Goal: Information Seeking & Learning: Compare options

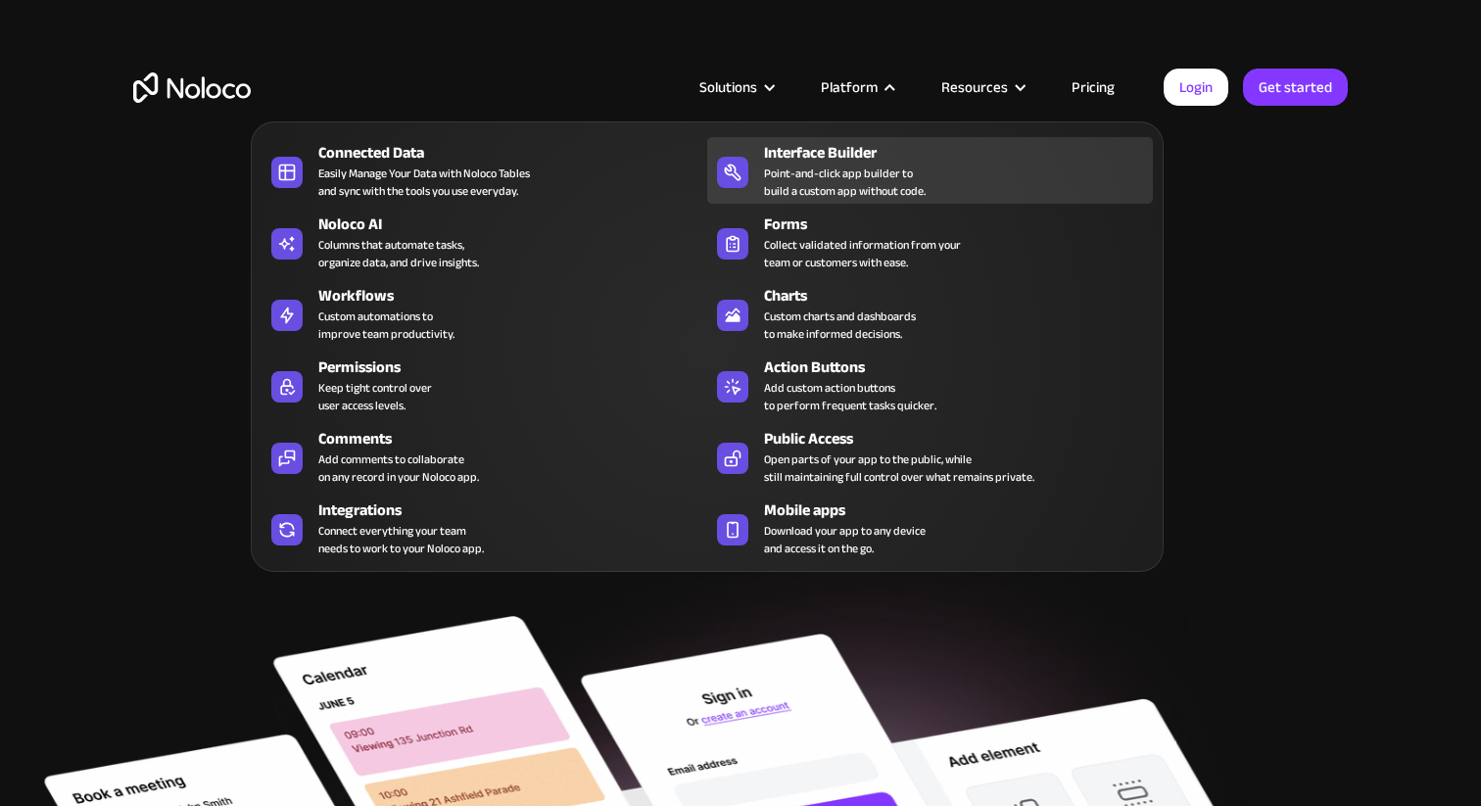
click at [776, 154] on div "Interface Builder" at bounding box center [963, 153] width 398 height 24
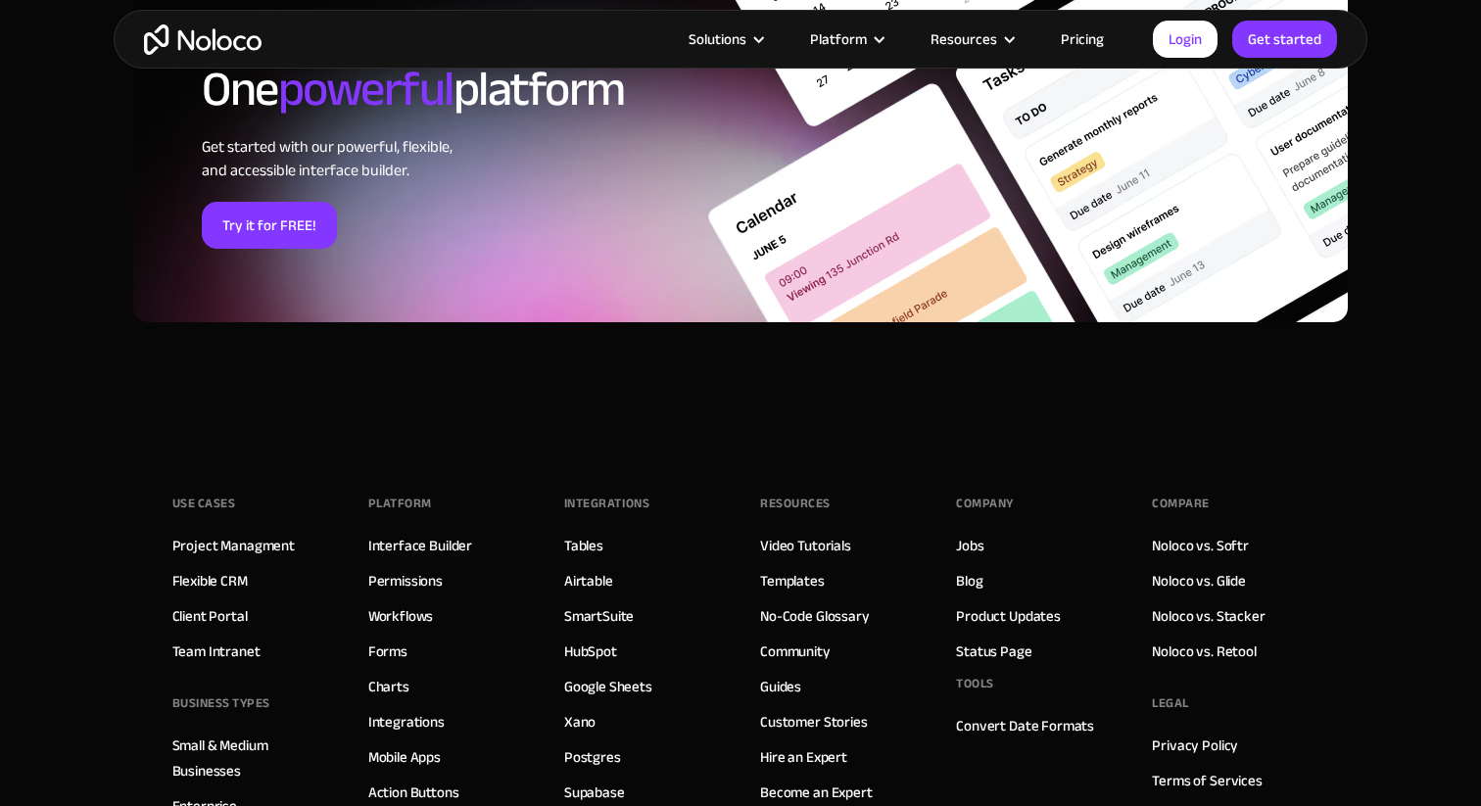
scroll to position [6636, 0]
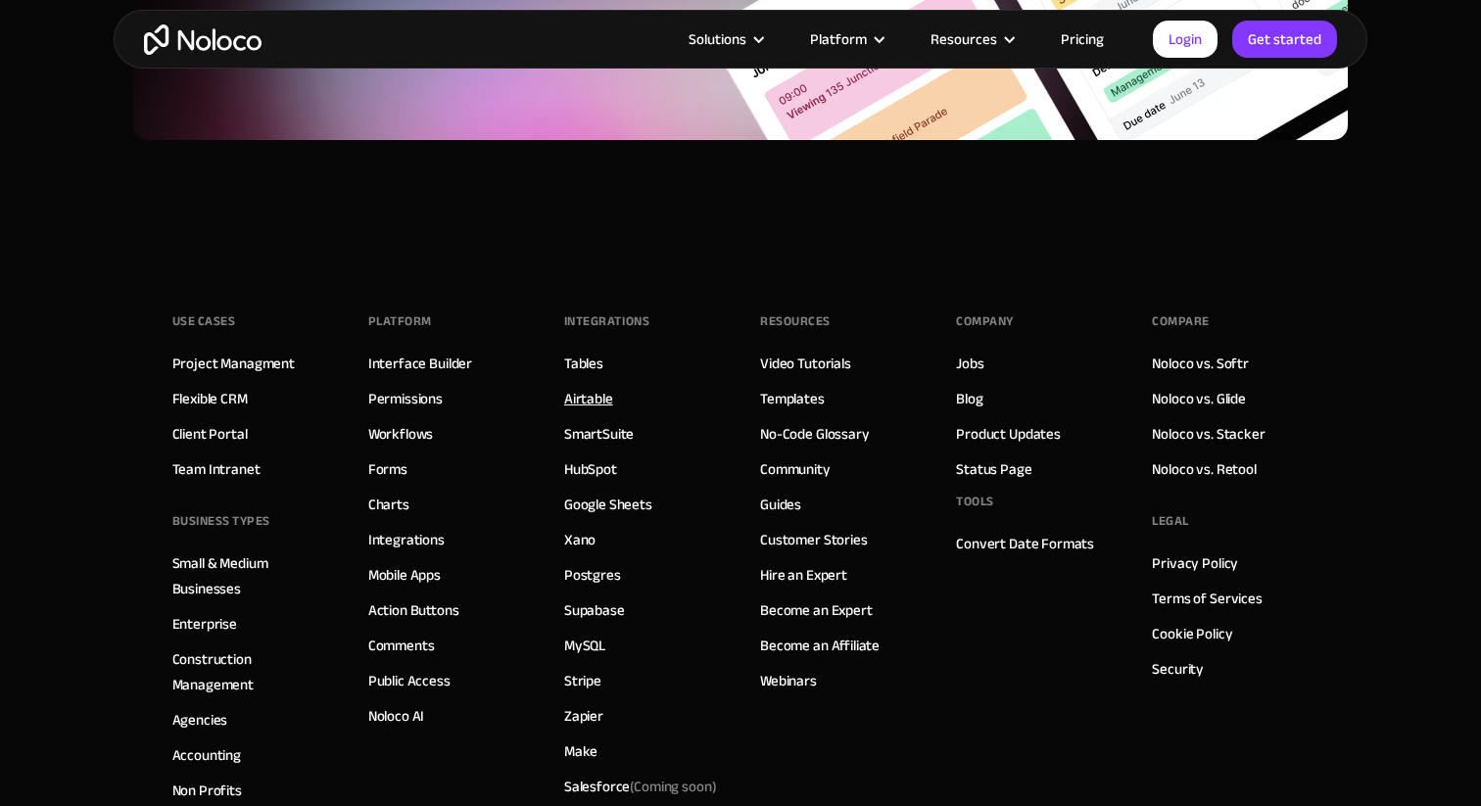
click at [603, 398] on link "Airtable" at bounding box center [588, 398] width 49 height 25
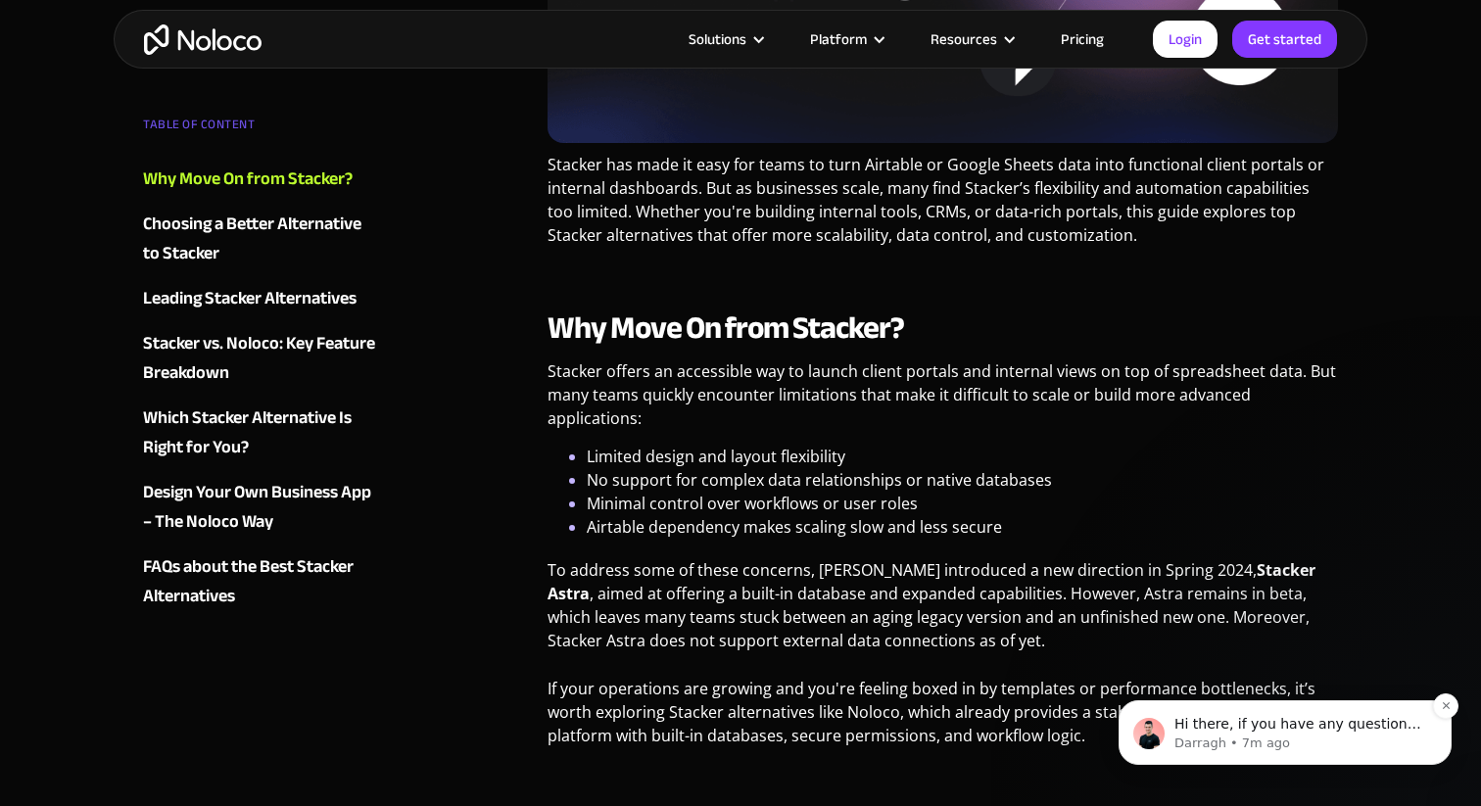
click at [1160, 728] on img "message notification from Darragh, 7m ago. Hi there, if you have any questions …" at bounding box center [1148, 733] width 31 height 31
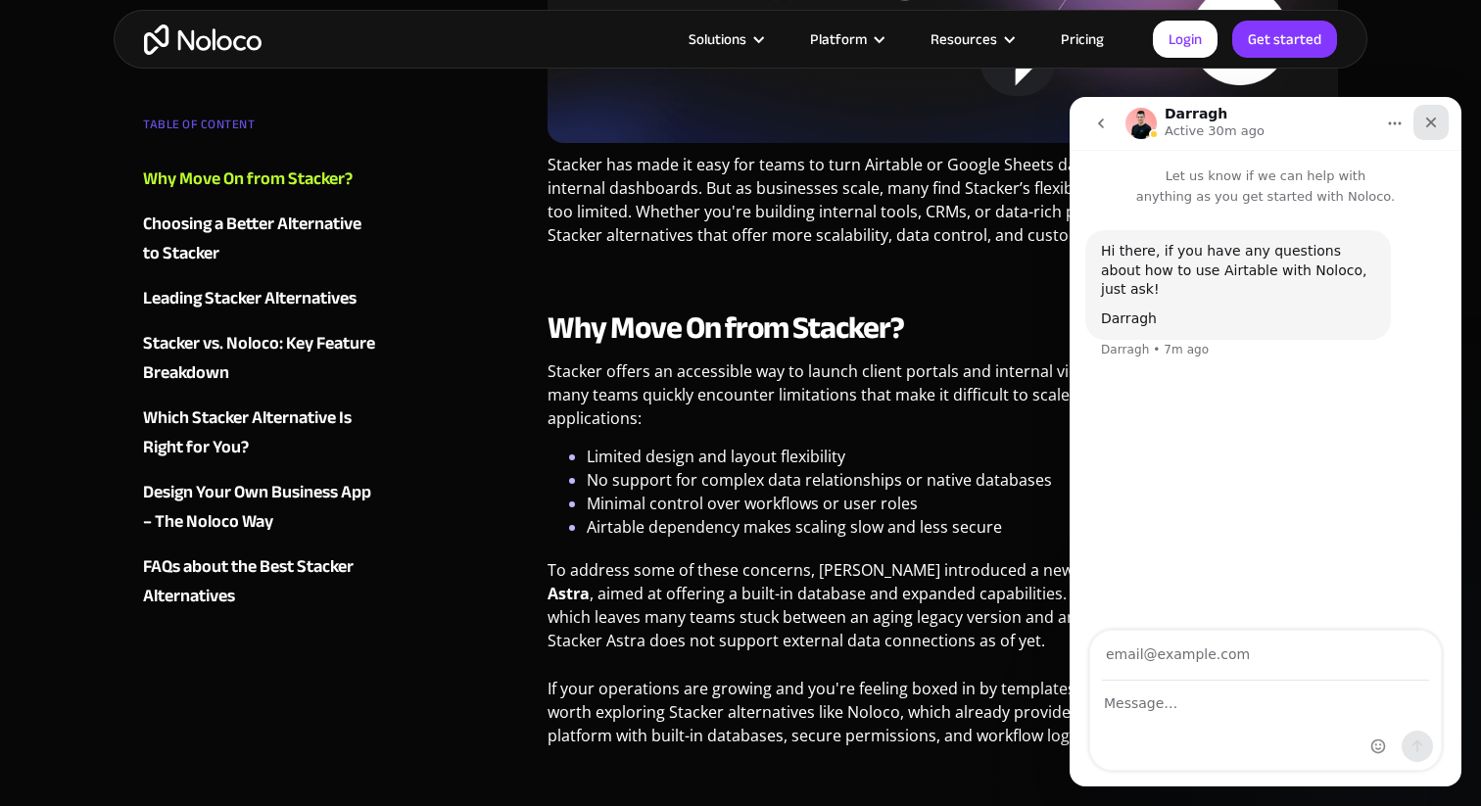
click at [1443, 121] on div "Close" at bounding box center [1430, 122] width 35 height 35
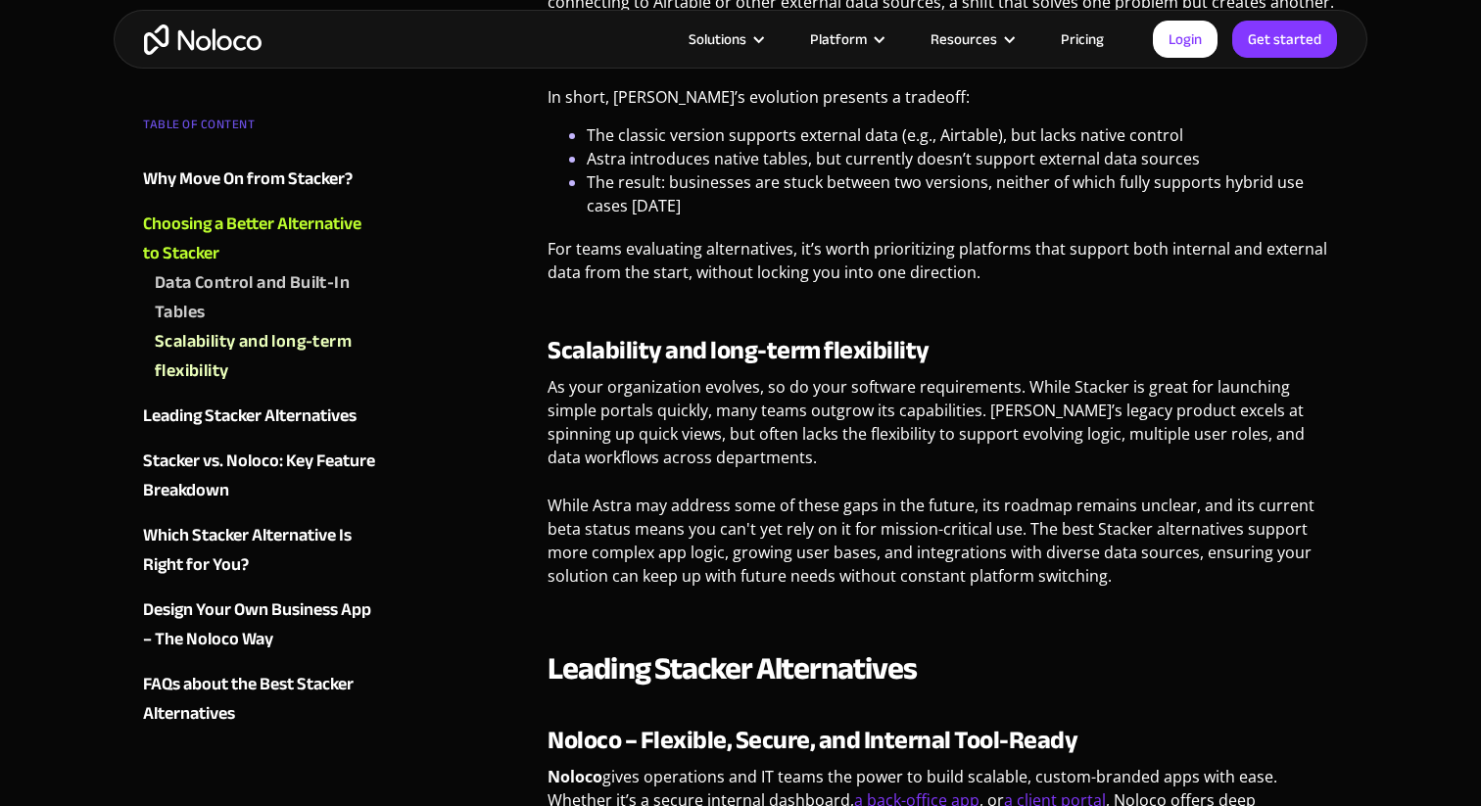
scroll to position [2245, 0]
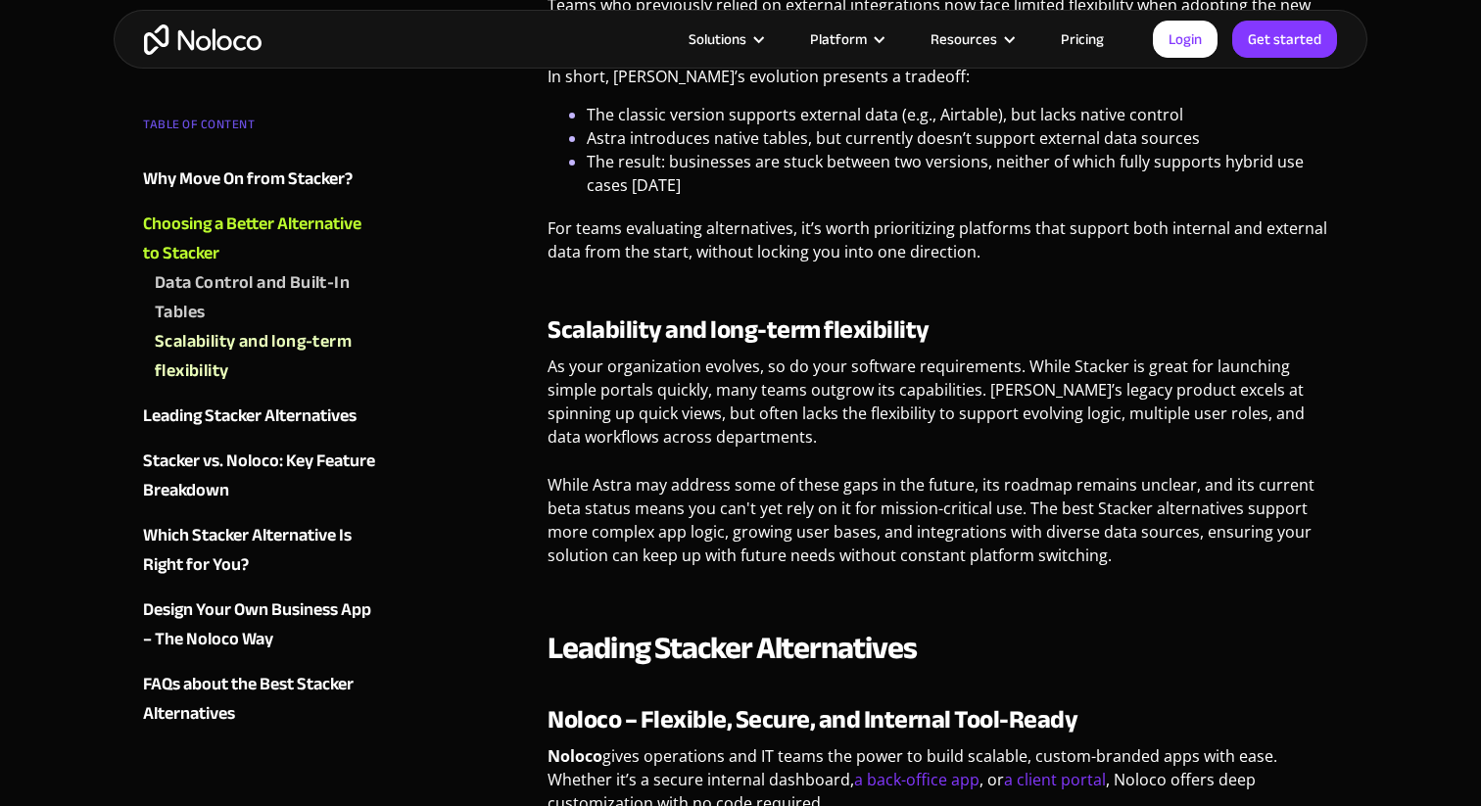
click at [306, 421] on div "Leading Stacker Alternatives" at bounding box center [250, 416] width 214 height 29
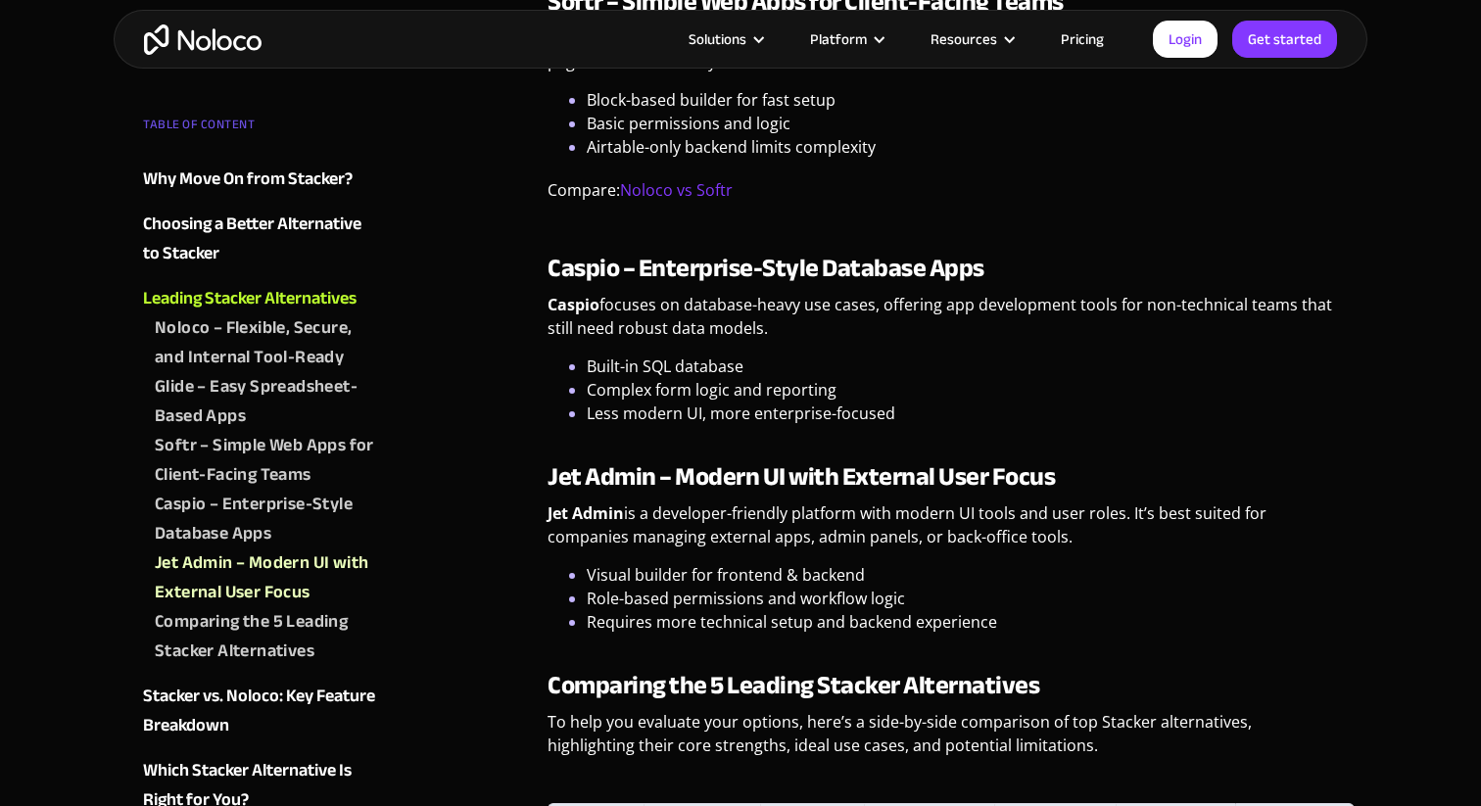
scroll to position [3668, 0]
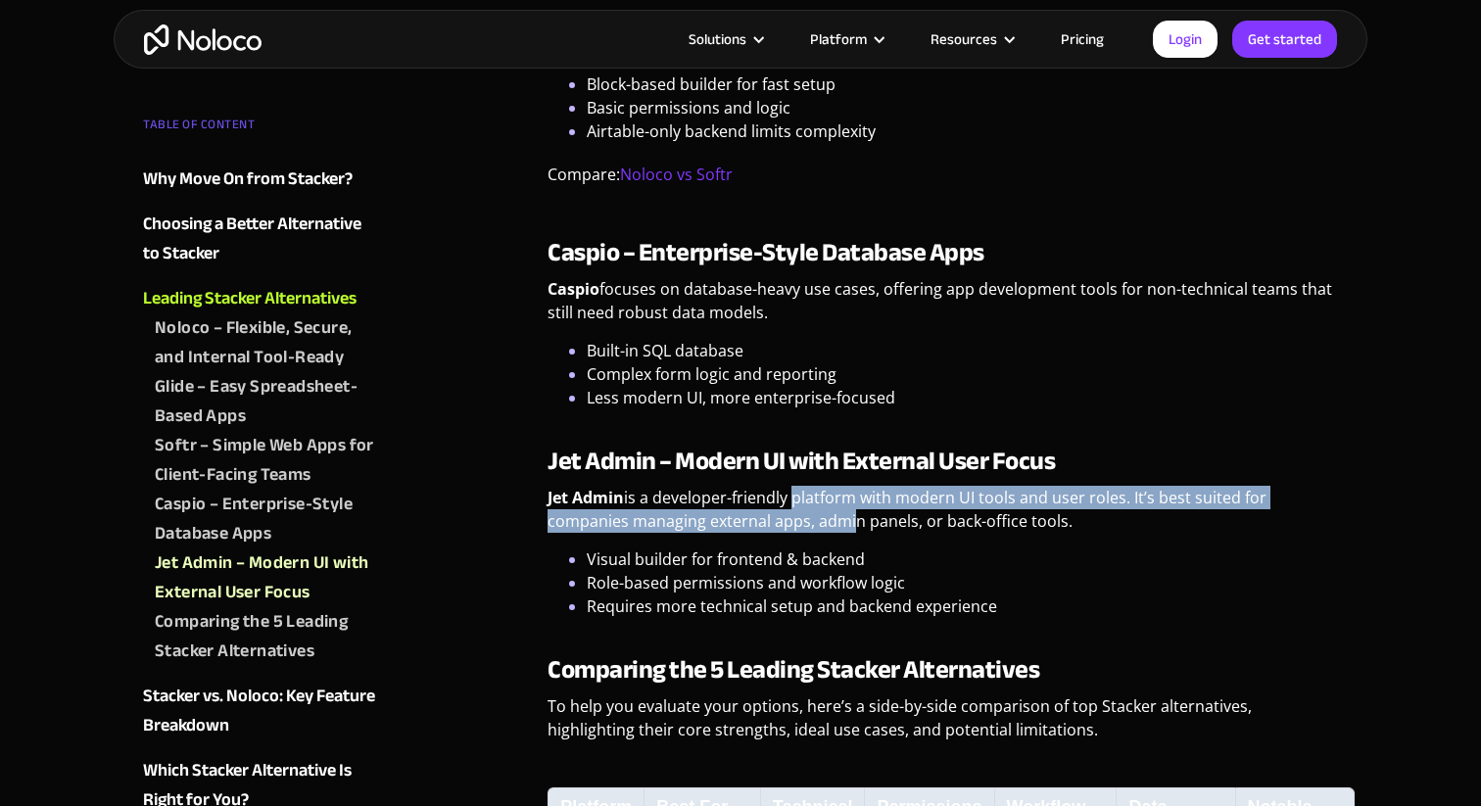
drag, startPoint x: 789, startPoint y: 447, endPoint x: 845, endPoint y: 481, distance: 65.5
click at [845, 486] on p "Jet Admin is a developer-friendly platform with modern UI tools and user roles.…" at bounding box center [942, 517] width 790 height 62
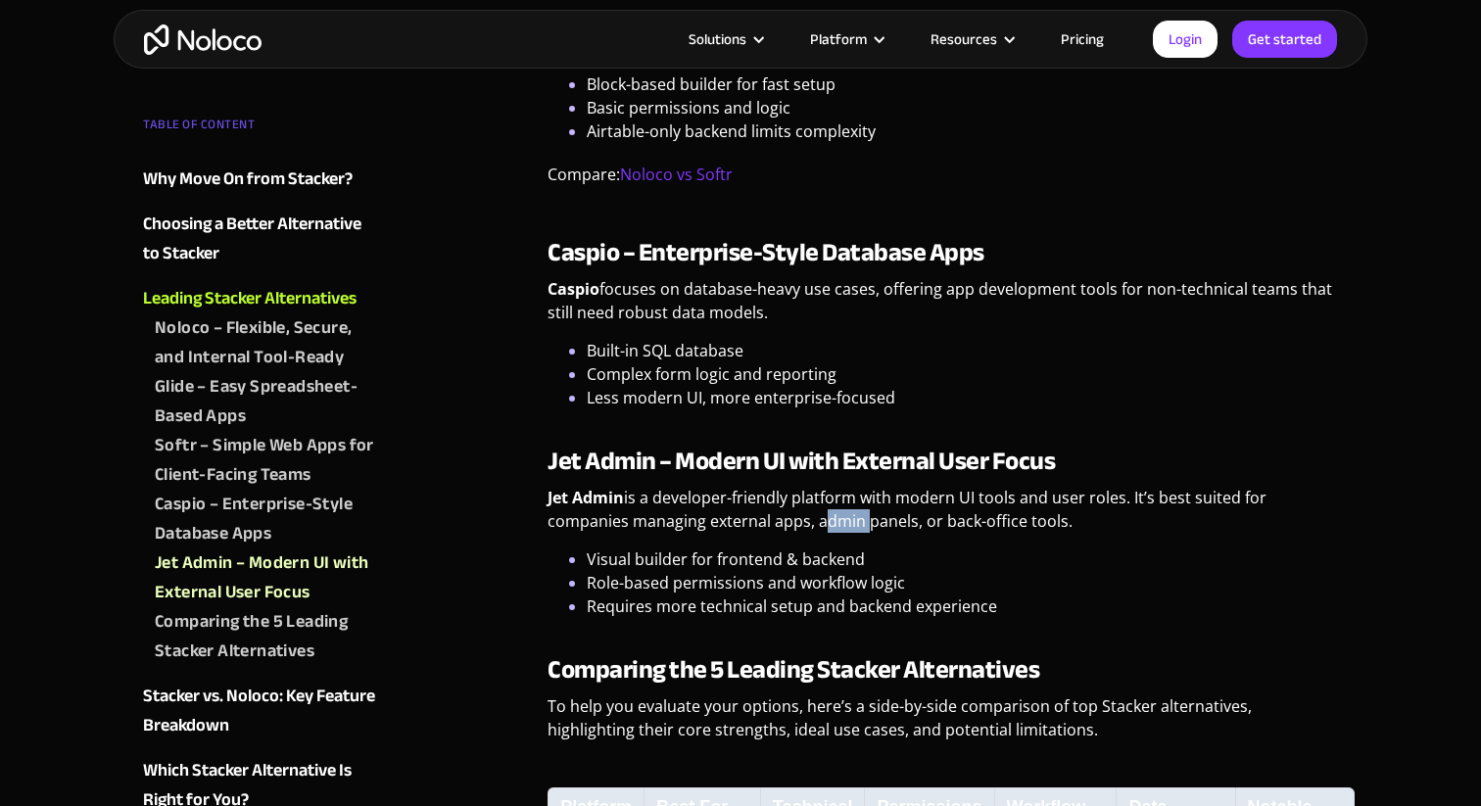
click at [845, 486] on p "Jet Admin is a developer-friendly platform with modern UI tools and user roles.…" at bounding box center [942, 517] width 790 height 62
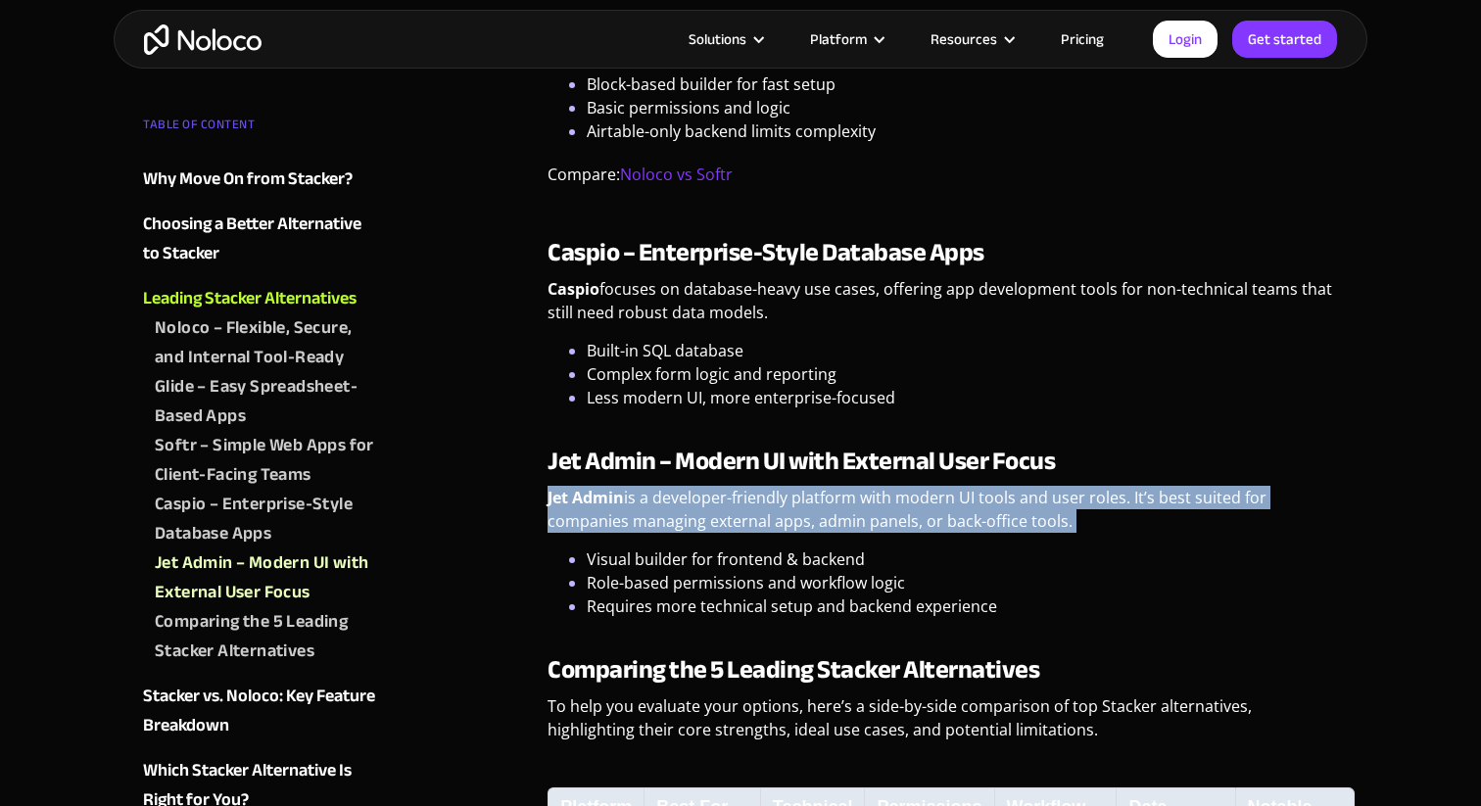
click at [845, 486] on p "Jet Admin is a developer-friendly platform with modern UI tools and user roles.…" at bounding box center [942, 517] width 790 height 62
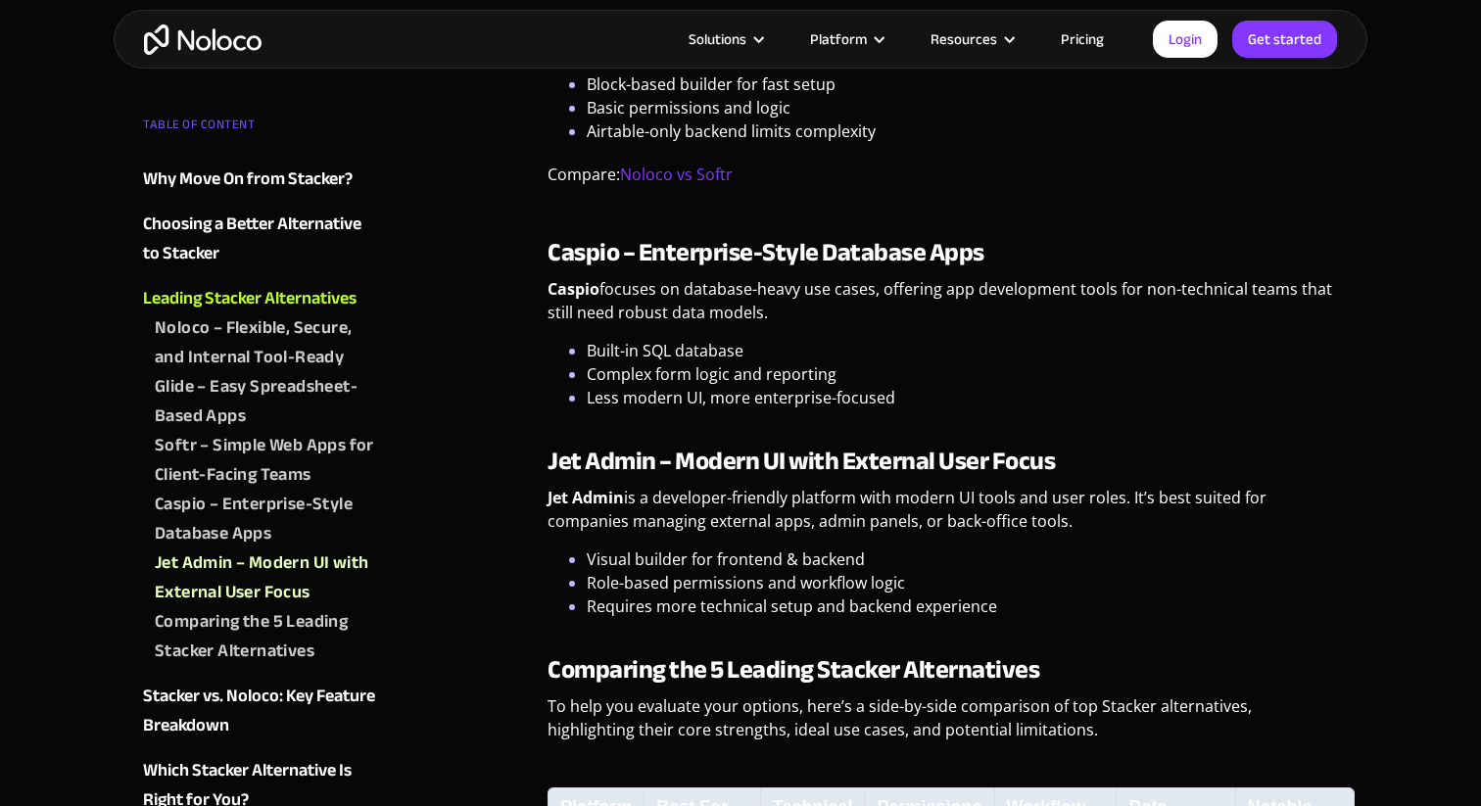
click at [826, 572] on div "Leading Stacker Alternatives Noloco – Flexible, Secure, and Internal Tool-Ready…" at bounding box center [942, 326] width 790 height 2241
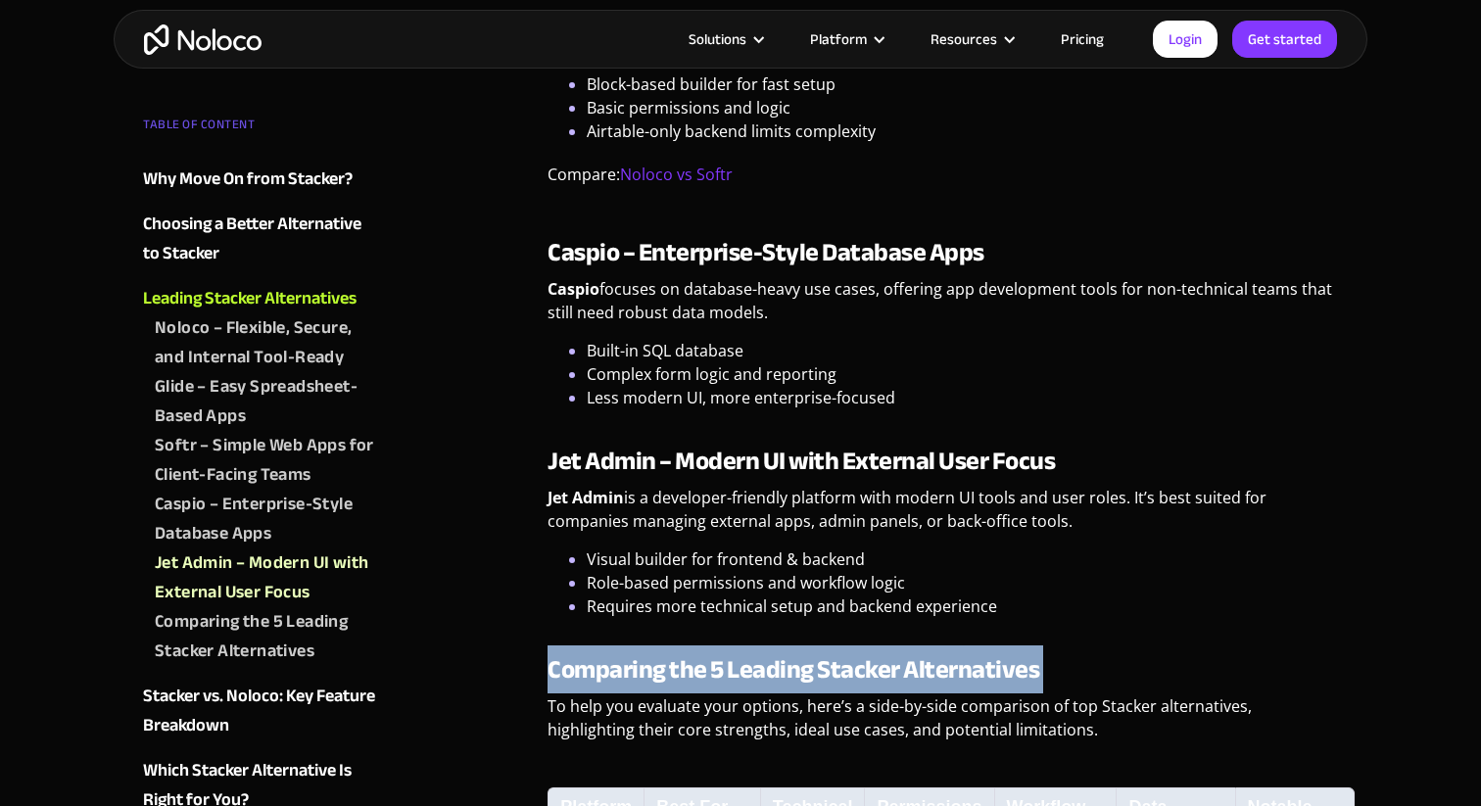
click at [826, 572] on div "Leading Stacker Alternatives Noloco – Flexible, Secure, and Internal Tool-Ready…" at bounding box center [942, 326] width 790 height 2241
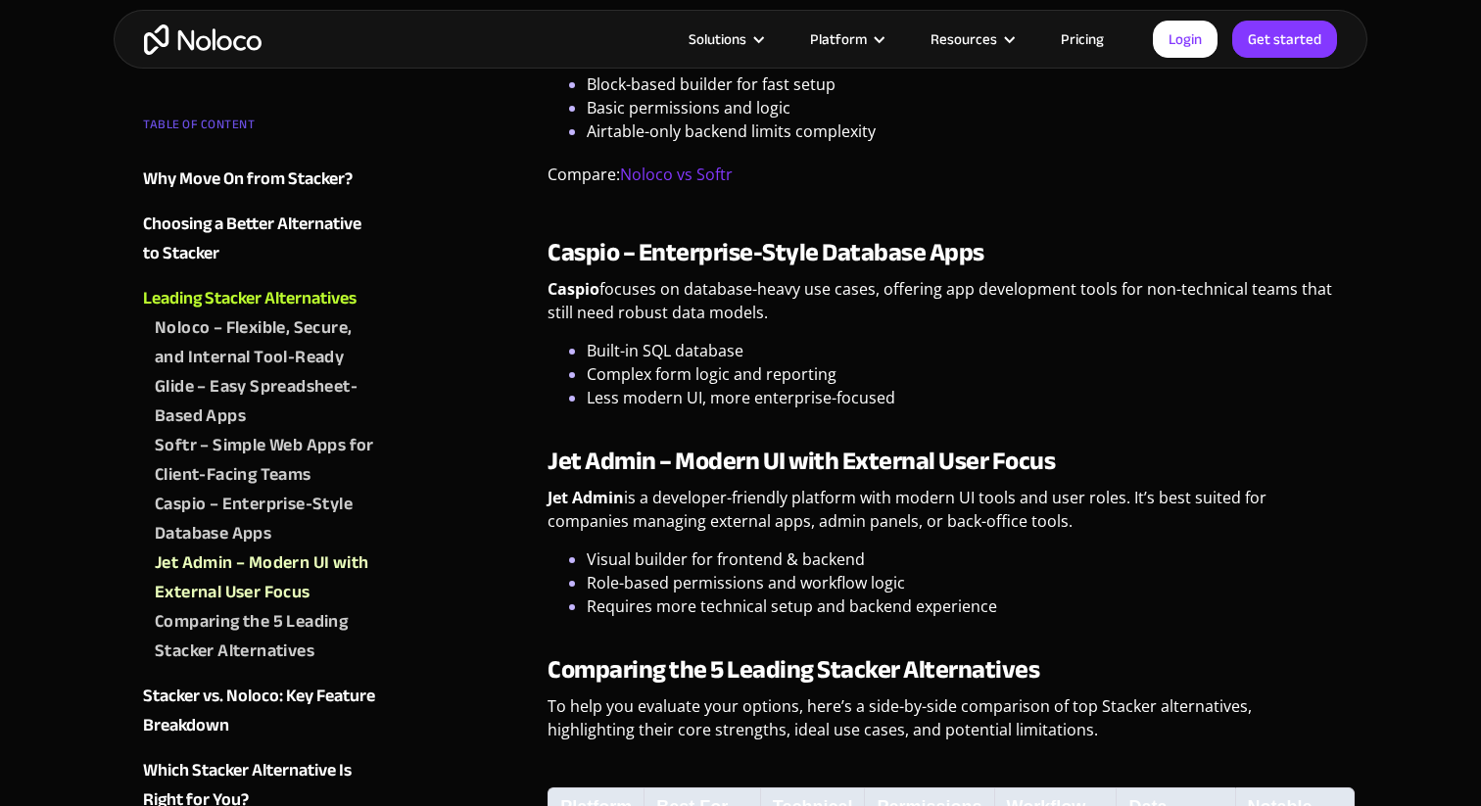
click at [822, 594] on li "Requires more technical setup and backend experience" at bounding box center [962, 606] width 751 height 24
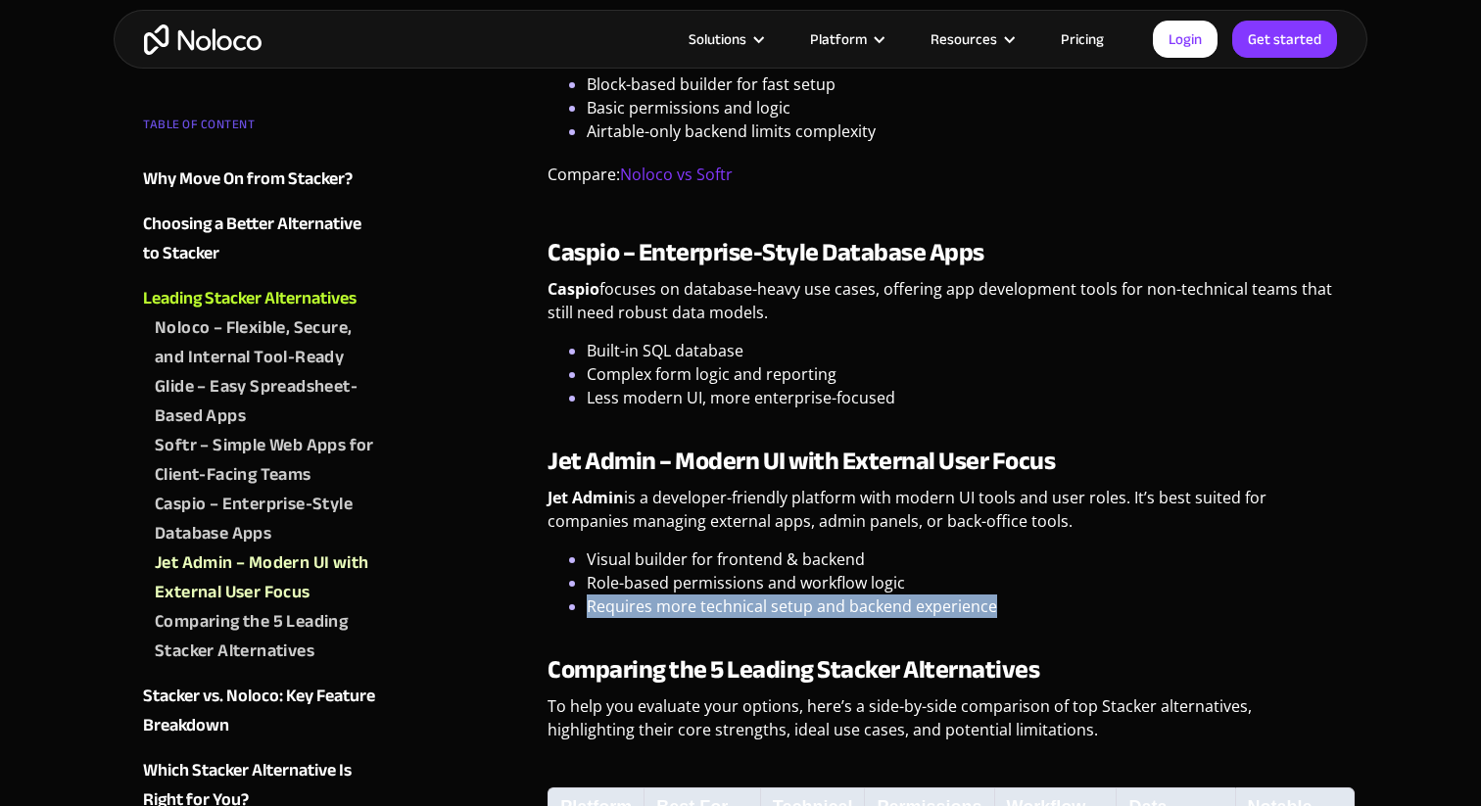
click at [822, 594] on li "Requires more technical setup and backend experience" at bounding box center [962, 606] width 751 height 24
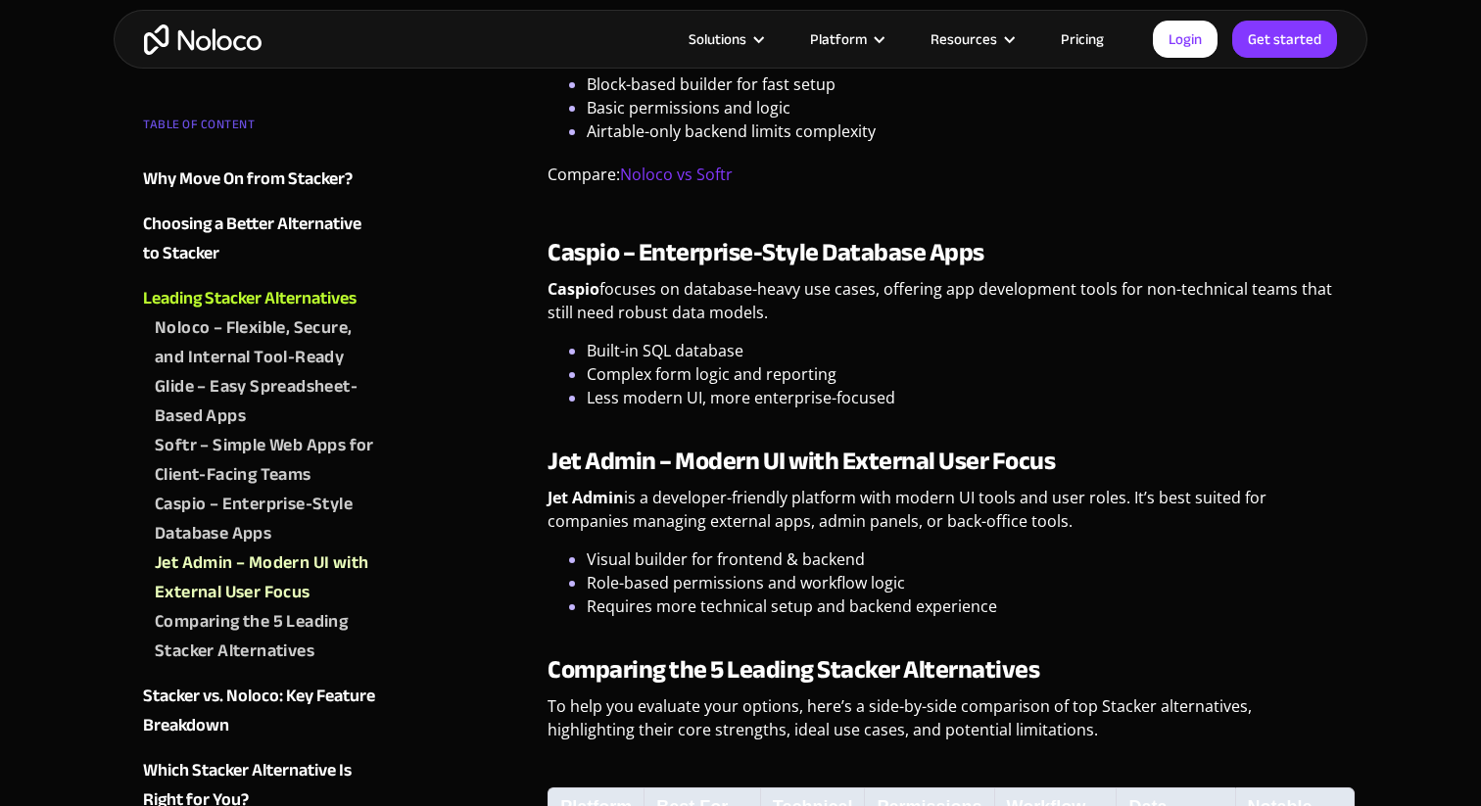
click at [802, 571] on li "Role-based permissions and workflow logic" at bounding box center [962, 583] width 751 height 24
click at [802, 486] on p "Jet Admin is a developer-friendly platform with modern UI tools and user roles.…" at bounding box center [942, 517] width 790 height 62
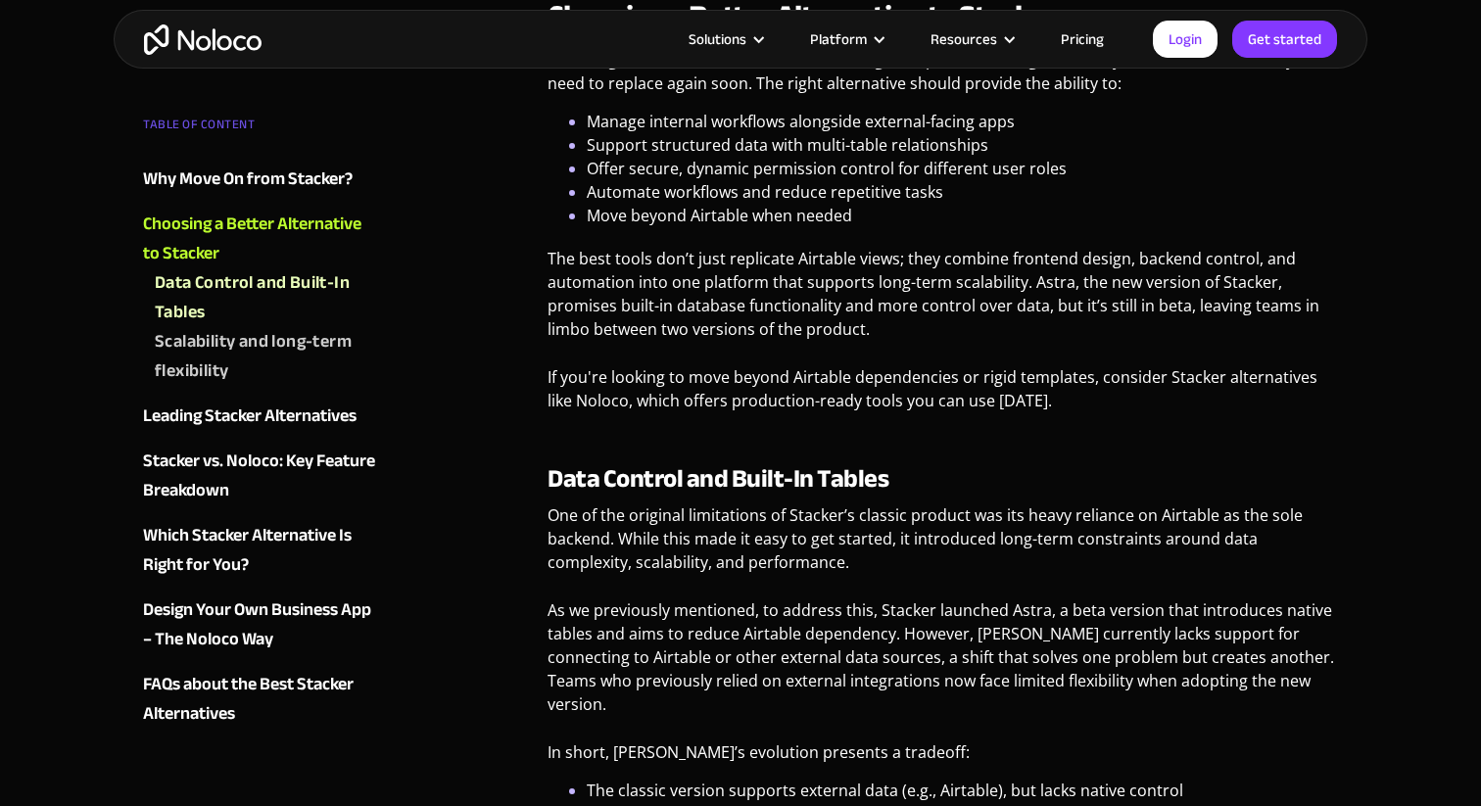
scroll to position [1693, 0]
